Goal: Check status: Check status

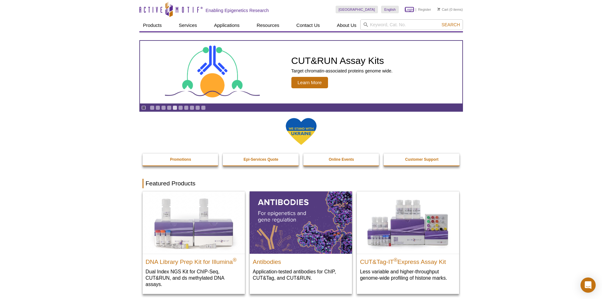
click at [410, 9] on link "Login" at bounding box center [409, 9] width 9 height 4
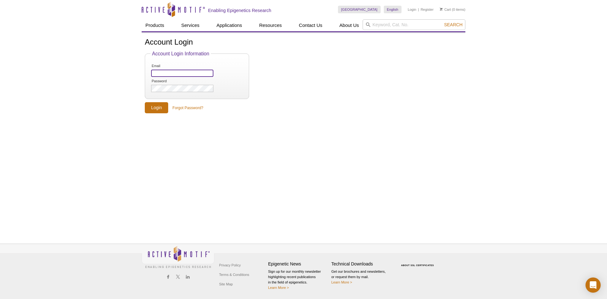
click at [161, 71] on input "Email" at bounding box center [182, 72] width 62 height 7
paste input "[EMAIL_ADDRESS][DOMAIN_NAME]"
type input "[EMAIL_ADDRESS][DOMAIN_NAME]"
click at [145, 102] on input "Login" at bounding box center [156, 107] width 23 height 11
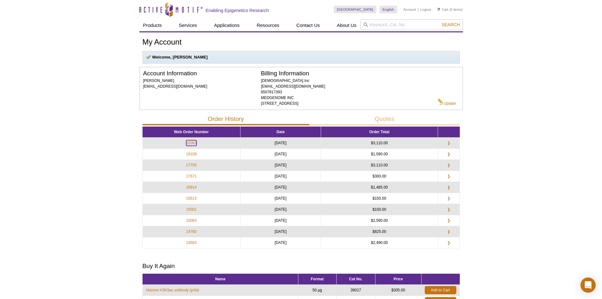
click at [190, 142] on link "18383" at bounding box center [191, 143] width 10 height 6
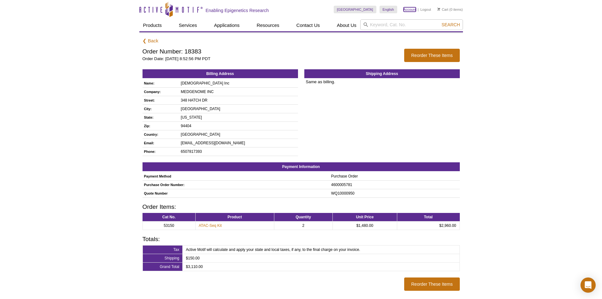
click at [413, 8] on link "Account" at bounding box center [409, 9] width 13 height 4
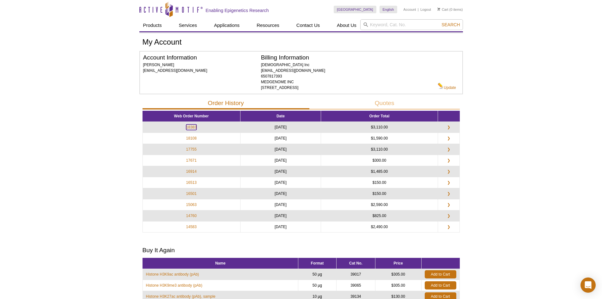
click at [189, 126] on link "18383" at bounding box center [191, 127] width 10 height 6
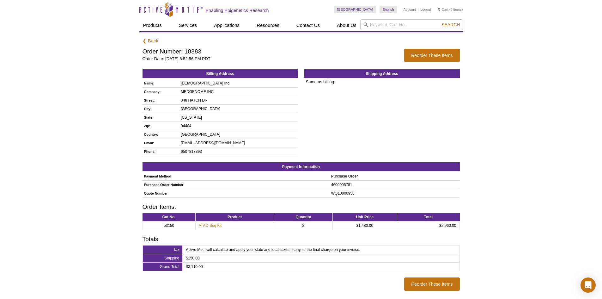
click at [506, 178] on div "Active Motif Logo Enabling Epigenetics Research 0 Search Skip to content Active…" at bounding box center [301, 183] width 602 height 367
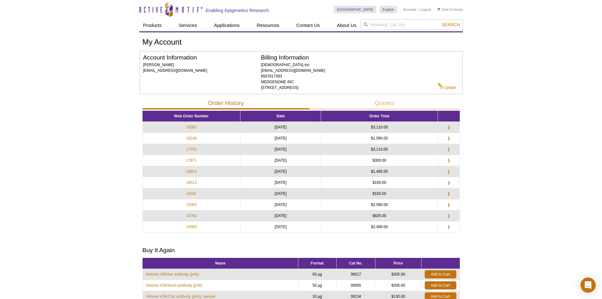
click at [517, 171] on div "Active Motif Logo Enabling Epigenetics Research 0 Search Skip to content Active…" at bounding box center [301, 219] width 602 height 438
click at [300, 140] on td "Jun 12, 2025" at bounding box center [280, 138] width 81 height 11
click at [293, 138] on td "Jun 12, 2025" at bounding box center [280, 138] width 81 height 11
click at [299, 138] on td "Jun 12, 2025" at bounding box center [280, 138] width 81 height 11
click at [305, 138] on td "Jun 12, 2025" at bounding box center [280, 138] width 81 height 11
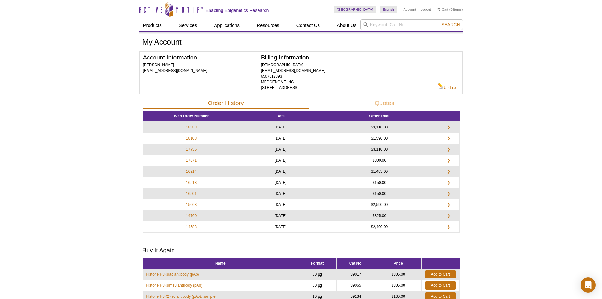
click at [297, 138] on td "Jun 12, 2025" at bounding box center [280, 138] width 81 height 11
click at [304, 138] on td "Jun 12, 2025" at bounding box center [280, 138] width 81 height 11
click at [294, 139] on td "Jun 12, 2025" at bounding box center [280, 138] width 81 height 11
drag, startPoint x: 301, startPoint y: 137, endPoint x: 293, endPoint y: 138, distance: 7.6
click at [293, 138] on td "Jun 12, 2025" at bounding box center [280, 138] width 81 height 11
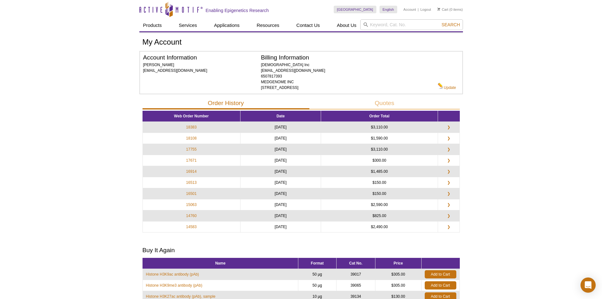
click at [299, 138] on td "Jun 12, 2025" at bounding box center [280, 138] width 81 height 11
click at [304, 138] on td "Jun 12, 2025" at bounding box center [280, 138] width 81 height 11
click at [189, 123] on td "18383" at bounding box center [191, 127] width 98 height 11
click at [190, 125] on link "18383" at bounding box center [191, 127] width 10 height 6
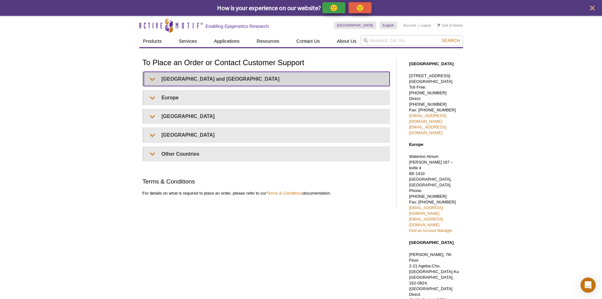
click at [223, 76] on summary "United States and Canada" at bounding box center [267, 79] width 246 height 14
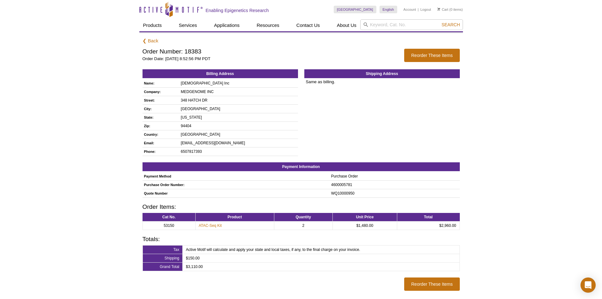
click at [266, 110] on td "[GEOGRAPHIC_DATA]" at bounding box center [238, 108] width 118 height 9
click at [430, 9] on link "Logout" at bounding box center [425, 9] width 11 height 4
